Goal: Task Accomplishment & Management: Use online tool/utility

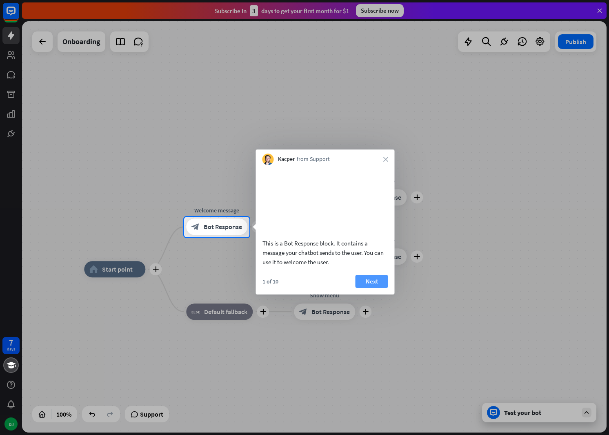
click at [379, 288] on button "Next" at bounding box center [371, 281] width 33 height 13
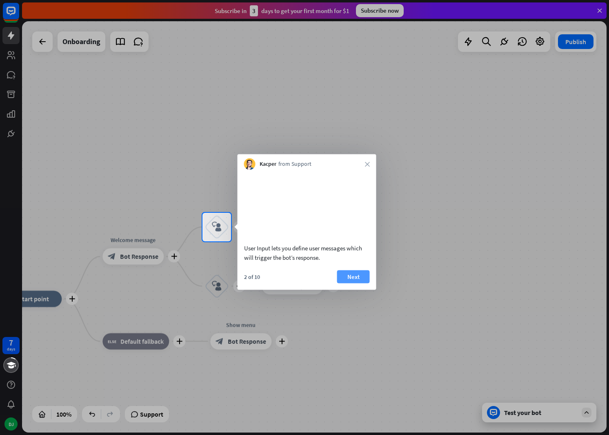
click at [366, 283] on button "Next" at bounding box center [353, 276] width 33 height 13
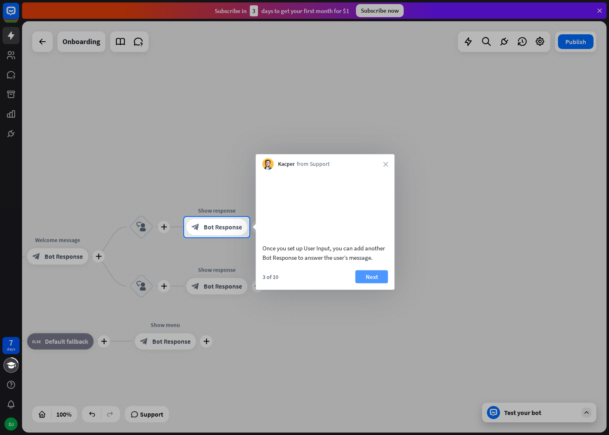
click at [385, 283] on button "Next" at bounding box center [371, 276] width 33 height 13
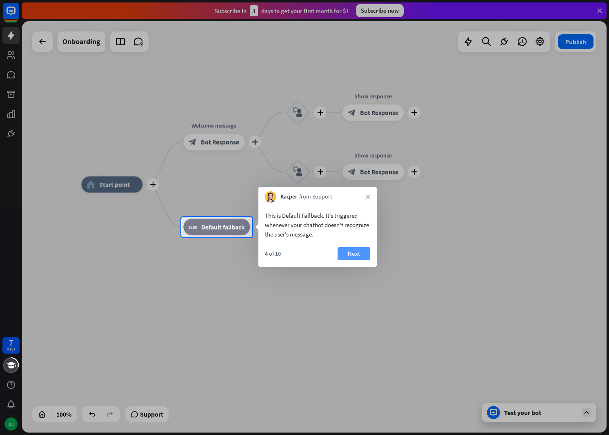
click at [352, 258] on button "Next" at bounding box center [354, 253] width 33 height 13
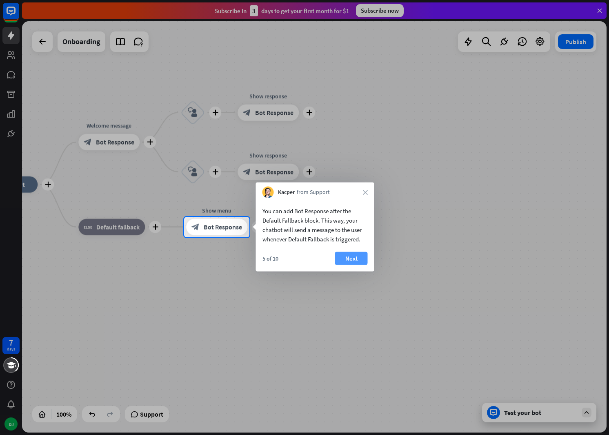
click at [356, 261] on button "Next" at bounding box center [351, 258] width 33 height 13
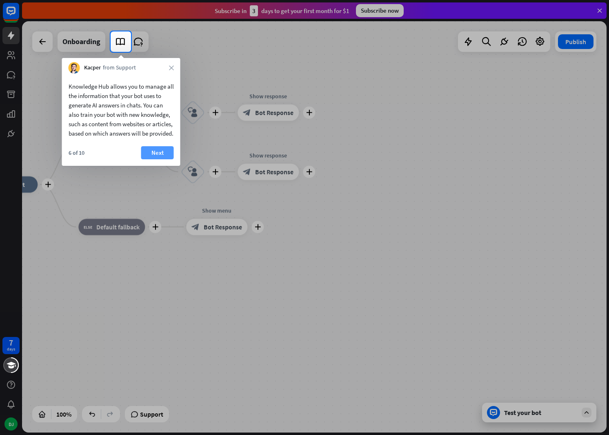
click at [160, 159] on button "Next" at bounding box center [157, 152] width 33 height 13
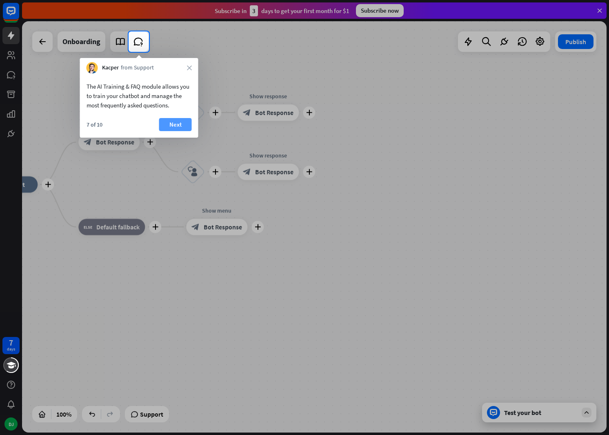
click at [174, 126] on button "Next" at bounding box center [175, 124] width 33 height 13
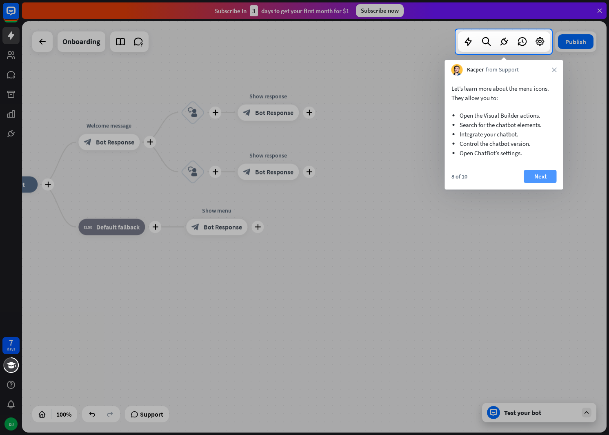
click at [542, 178] on button "Next" at bounding box center [540, 176] width 33 height 13
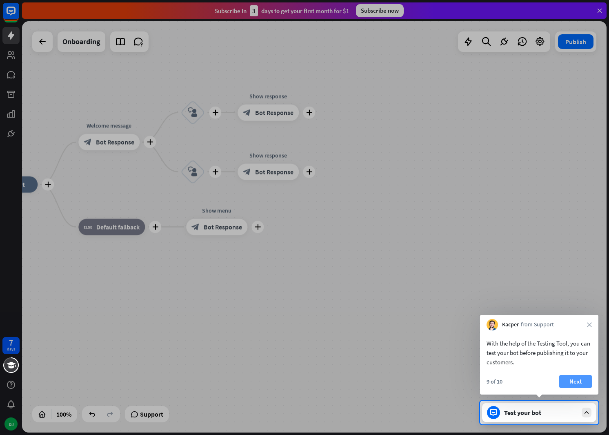
click at [576, 382] on button "Next" at bounding box center [575, 381] width 33 height 13
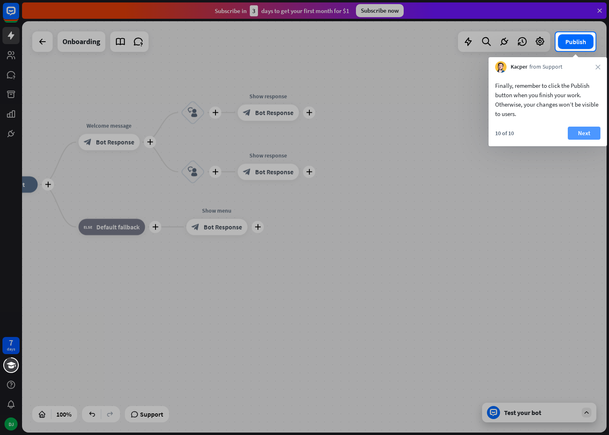
click at [584, 137] on button "Next" at bounding box center [584, 133] width 33 height 13
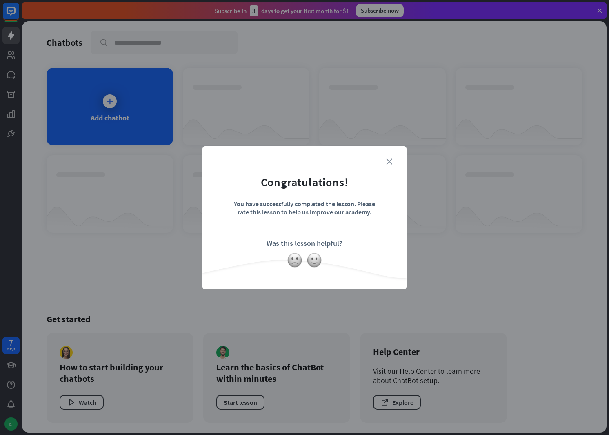
click at [388, 162] on icon "close" at bounding box center [389, 161] width 6 height 6
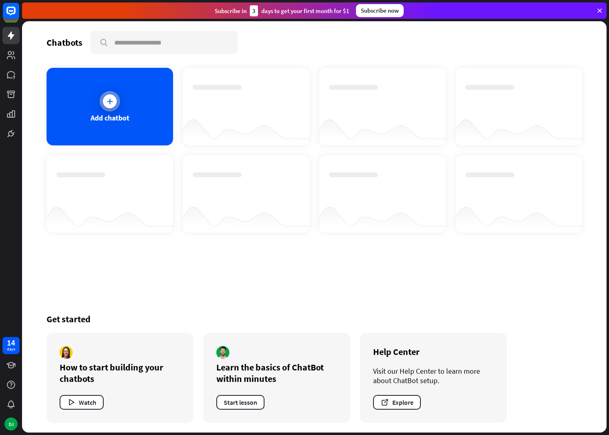
click at [131, 111] on div "Add chatbot" at bounding box center [110, 107] width 127 height 78
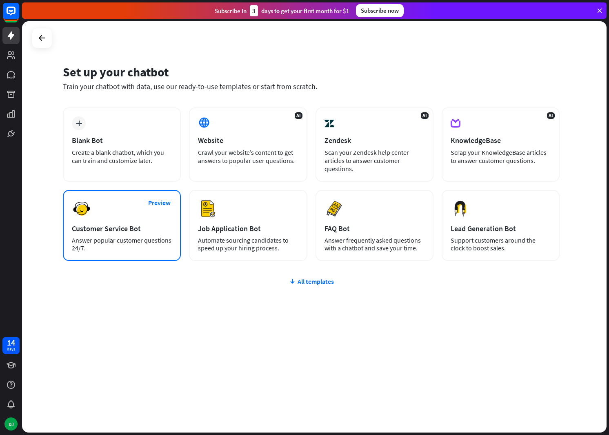
click at [136, 206] on div "Preview Customer Service Bot Answer popular customer questions 24/7." at bounding box center [122, 225] width 118 height 71
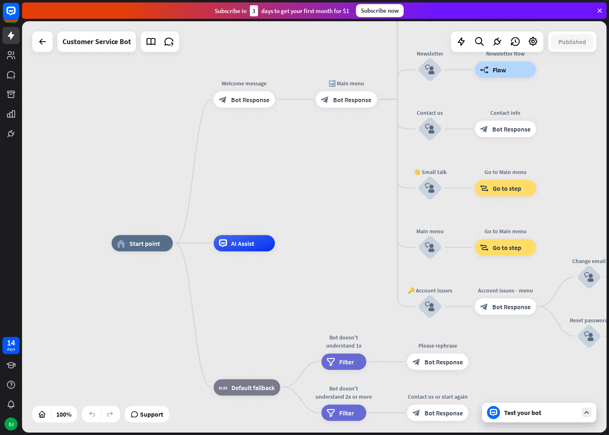
drag, startPoint x: 293, startPoint y: 147, endPoint x: 267, endPoint y: 163, distance: 31.5
click at [266, 163] on div "home_2 Start point Welcome message block_bot_response Bot Response 🔙 Main menu …" at bounding box center [314, 226] width 584 height 411
click at [45, 48] on div at bounding box center [42, 41] width 16 height 16
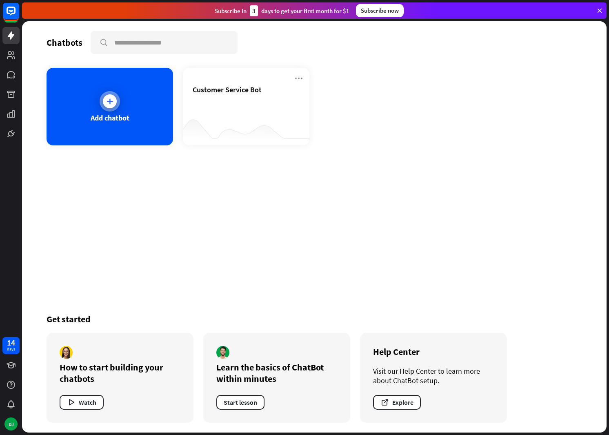
click at [115, 106] on div at bounding box center [110, 101] width 20 height 20
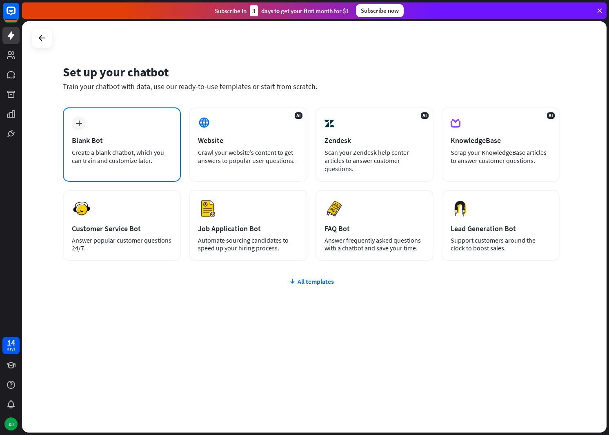
click at [144, 146] on div "plus Blank Bot Create a blank chatbot, which you can train and customize later." at bounding box center [122, 144] width 118 height 74
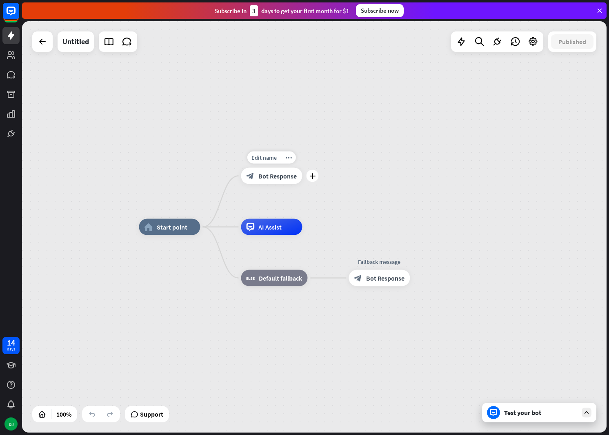
click at [291, 177] on span "Bot Response" at bounding box center [277, 176] width 38 height 8
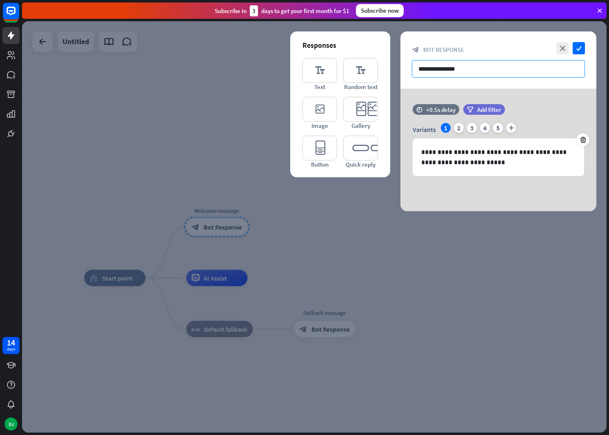
click at [460, 69] on input "**********" at bounding box center [498, 69] width 173 height 18
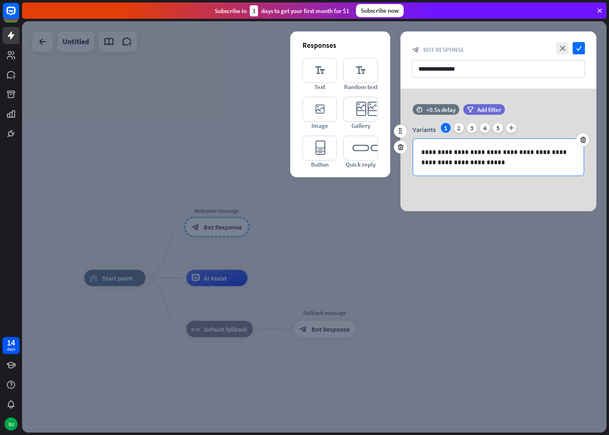
click at [477, 165] on p "**********" at bounding box center [498, 157] width 154 height 20
click at [582, 49] on icon "check" at bounding box center [579, 48] width 12 height 12
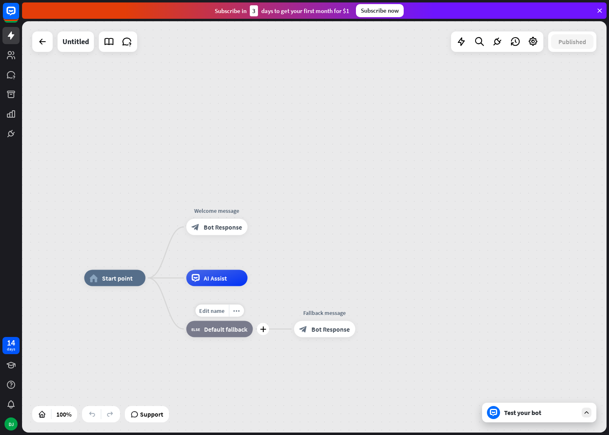
click at [221, 329] on span "Default fallback" at bounding box center [225, 329] width 43 height 8
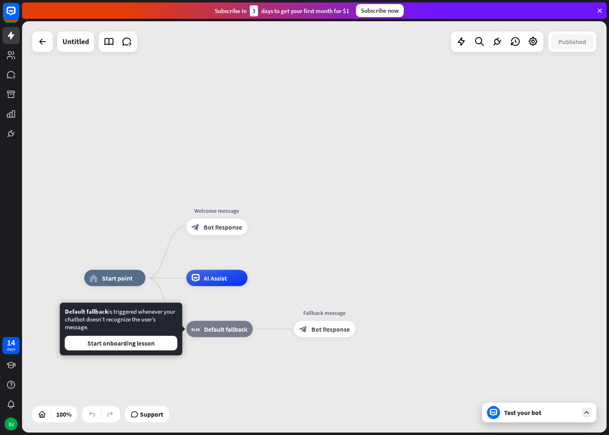
click at [298, 273] on div "home_2 Start point Welcome message block_bot_response Bot Response AI Assist bl…" at bounding box center [314, 226] width 584 height 411
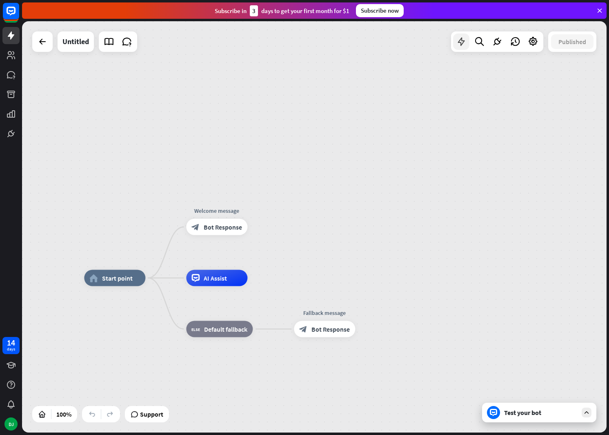
click at [466, 42] on div at bounding box center [461, 41] width 16 height 16
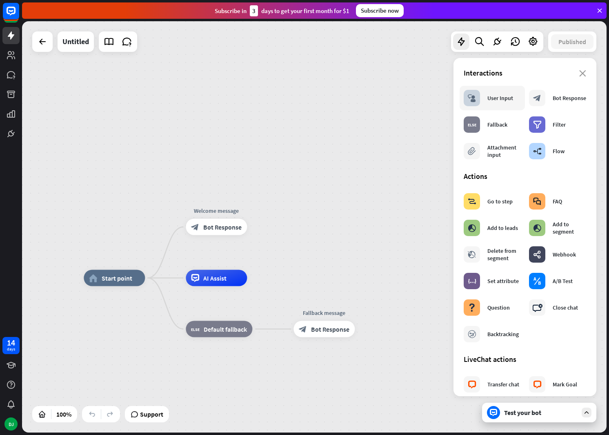
click at [496, 99] on div "User Input" at bounding box center [500, 97] width 26 height 7
click at [258, 229] on icon "plus" at bounding box center [257, 227] width 6 height 6
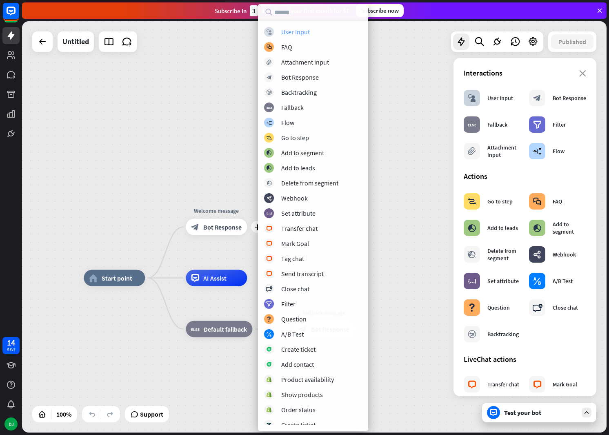
click at [293, 35] on div "User Input" at bounding box center [295, 32] width 29 height 8
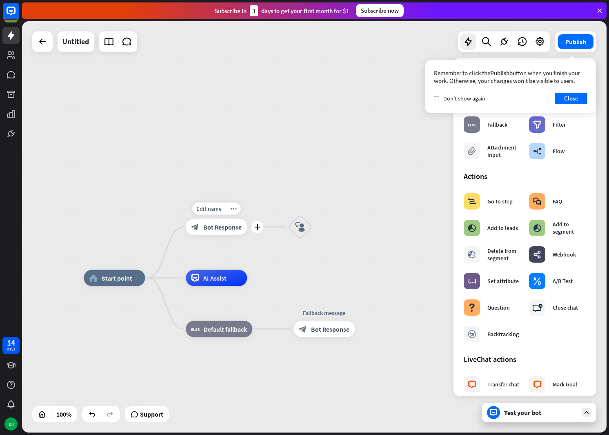
click at [219, 226] on span "Bot Response" at bounding box center [222, 227] width 38 height 8
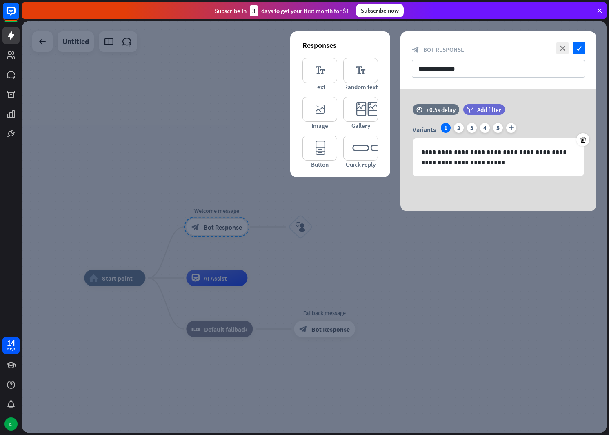
click at [300, 230] on div at bounding box center [314, 226] width 584 height 411
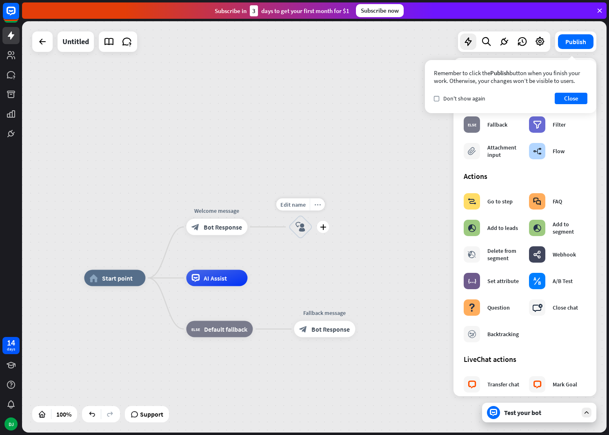
click at [318, 207] on icon "more_horiz" at bounding box center [317, 204] width 7 height 6
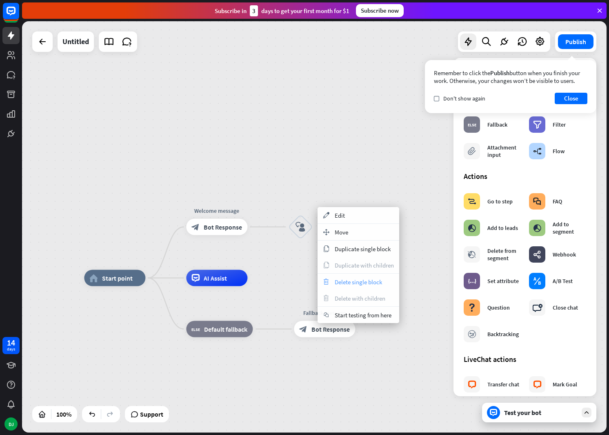
click at [359, 279] on span "Delete single block" at bounding box center [358, 282] width 47 height 8
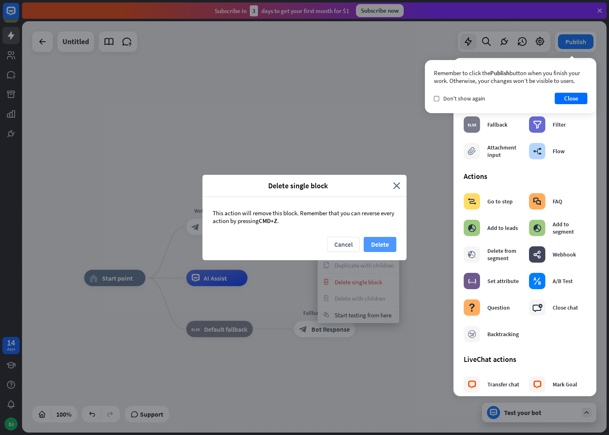
click at [371, 246] on button "Delete" at bounding box center [380, 244] width 33 height 15
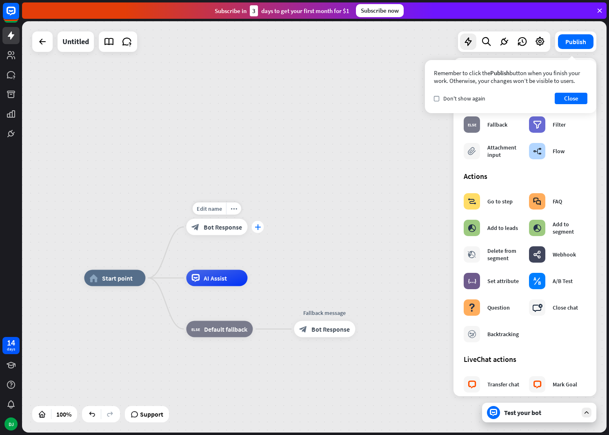
click at [260, 225] on icon "plus" at bounding box center [258, 227] width 6 height 6
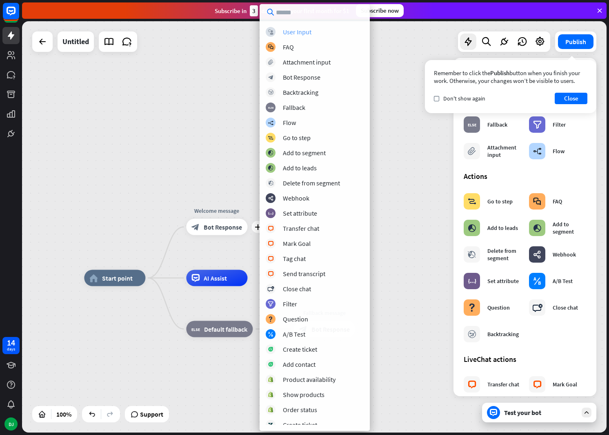
click at [288, 33] on div "User Input" at bounding box center [297, 32] width 29 height 8
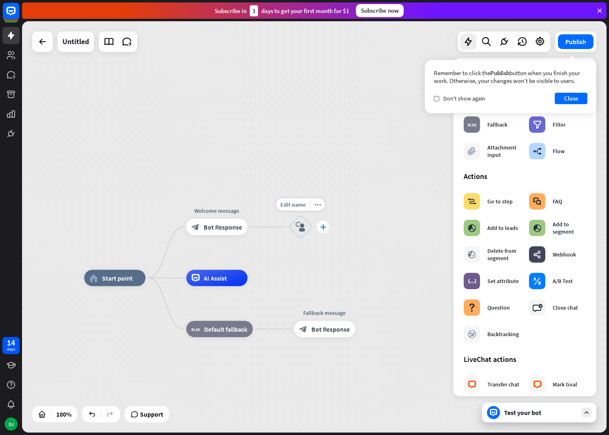
click at [322, 228] on icon "plus" at bounding box center [323, 227] width 6 height 6
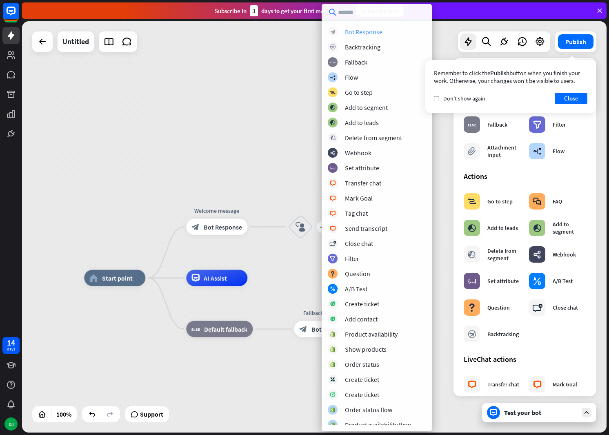
click at [370, 35] on div "Bot Response" at bounding box center [364, 32] width 38 height 8
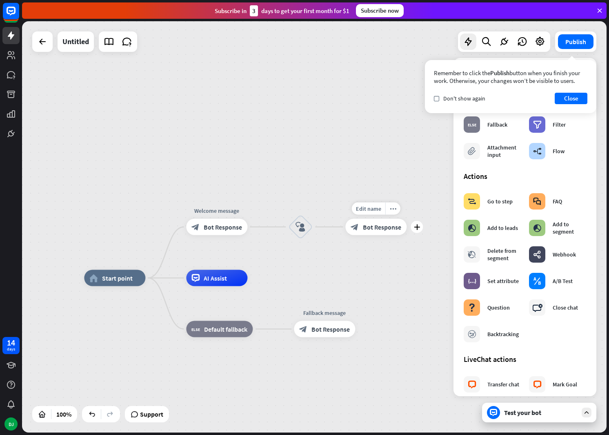
click at [379, 226] on span "Bot Response" at bounding box center [382, 227] width 38 height 8
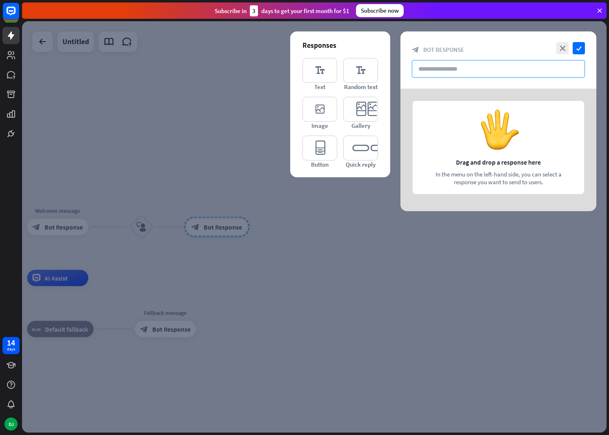
click at [431, 72] on input "text" at bounding box center [498, 69] width 173 height 18
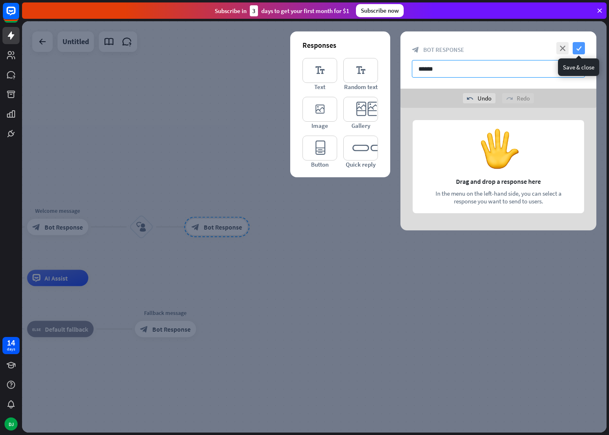
type input "******"
click at [584, 51] on icon "check" at bounding box center [579, 48] width 12 height 12
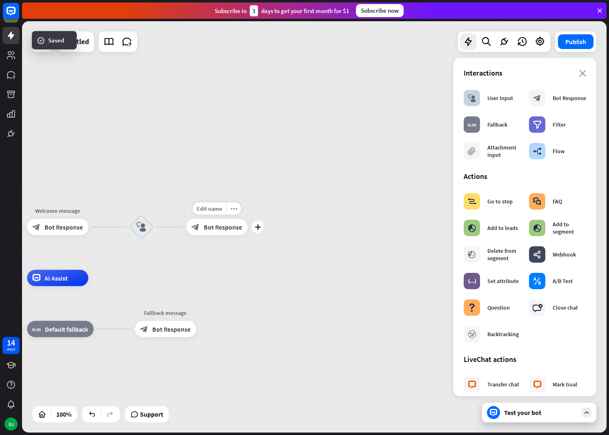
click at [226, 228] on span "Bot Response" at bounding box center [223, 227] width 38 height 8
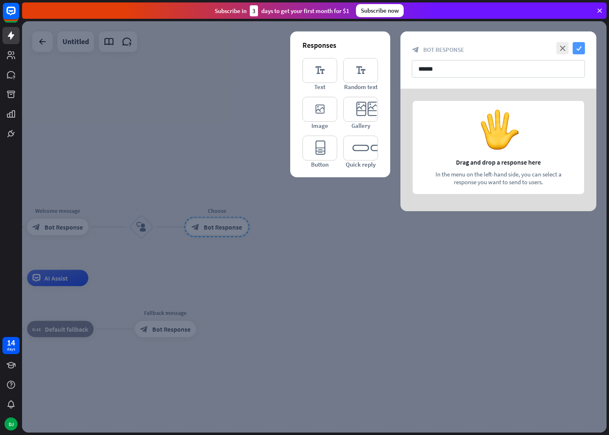
click at [579, 51] on icon "check" at bounding box center [579, 48] width 12 height 12
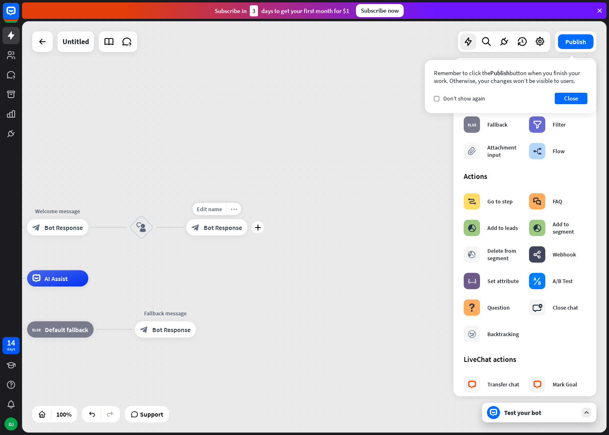
click at [231, 211] on icon "more_horiz" at bounding box center [234, 209] width 7 height 6
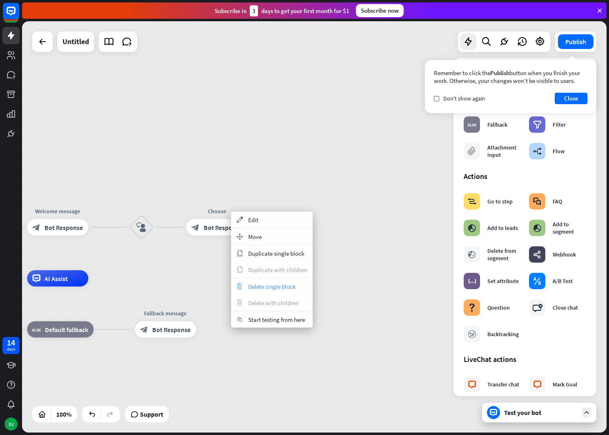
click at [276, 290] on div "trash Delete single block" at bounding box center [272, 286] width 82 height 16
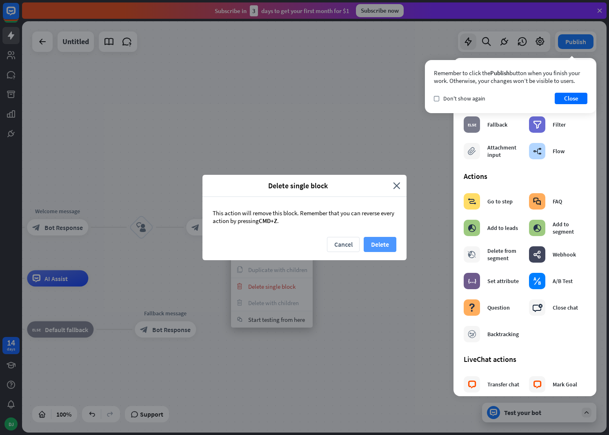
click at [374, 247] on button "Delete" at bounding box center [380, 244] width 33 height 15
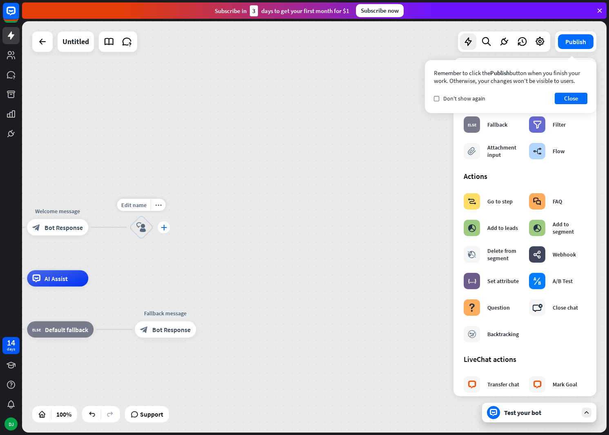
click at [164, 226] on icon "plus" at bounding box center [164, 227] width 6 height 6
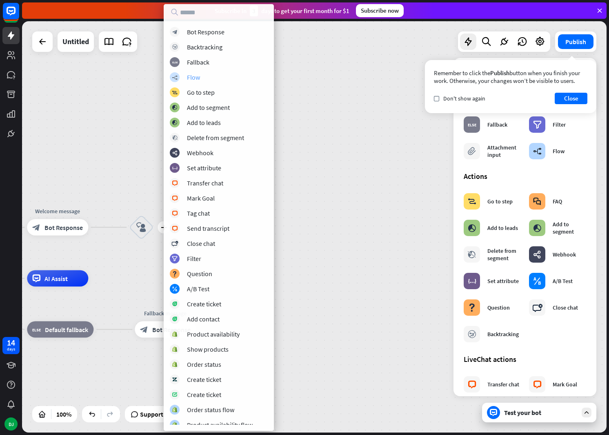
click at [199, 79] on div "Flow" at bounding box center [193, 77] width 13 height 8
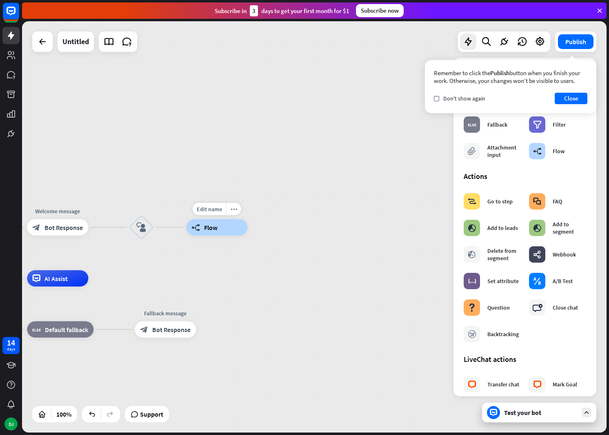
click at [220, 224] on div "builder_tree Flow" at bounding box center [216, 227] width 61 height 16
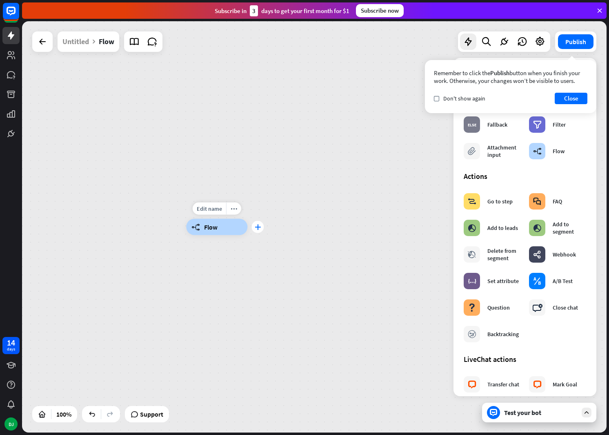
click at [259, 228] on icon "plus" at bounding box center [258, 227] width 6 height 6
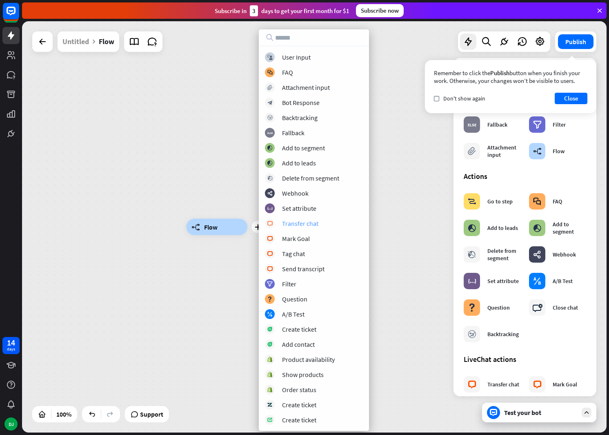
click at [304, 225] on div "Transfer chat" at bounding box center [300, 223] width 36 height 8
